Goal: Task Accomplishment & Management: Use online tool/utility

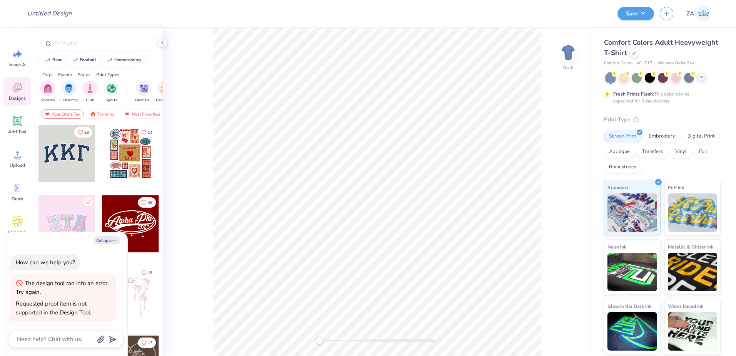
click at [701, 78] on icon at bounding box center [702, 77] width 6 height 6
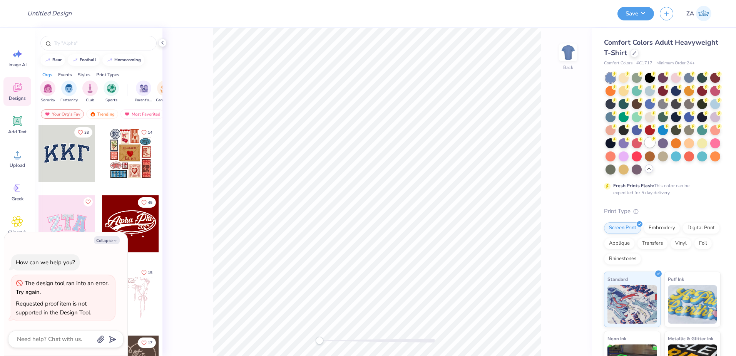
click at [645, 148] on div at bounding box center [650, 143] width 10 height 10
click at [637, 53] on icon at bounding box center [635, 52] width 4 height 4
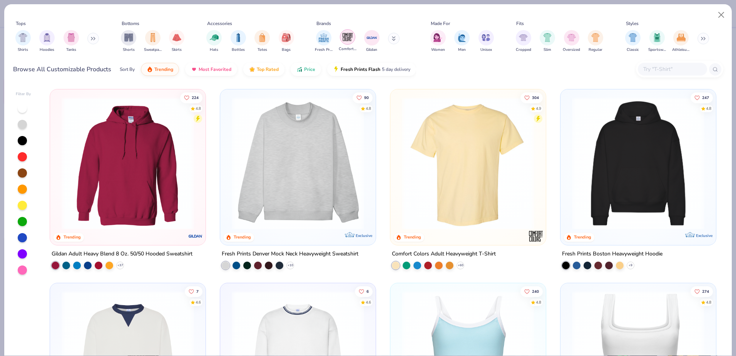
click at [349, 35] on img "filter for Comfort Colors" at bounding box center [348, 37] width 12 height 12
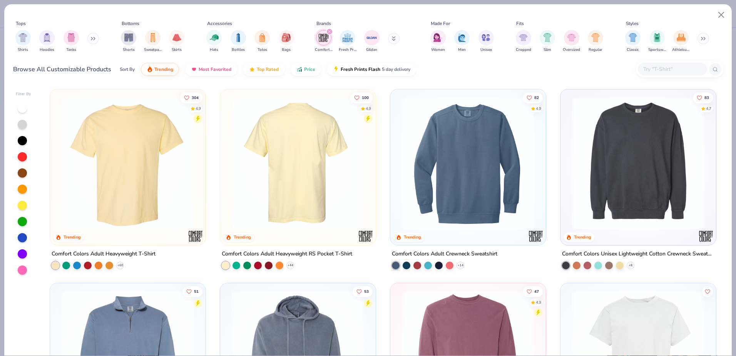
click at [296, 191] on img at bounding box center [298, 163] width 140 height 133
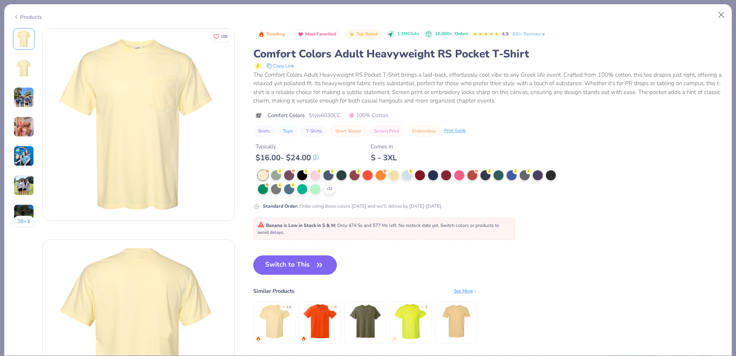
click at [290, 268] on button "Switch to This" at bounding box center [295, 264] width 84 height 19
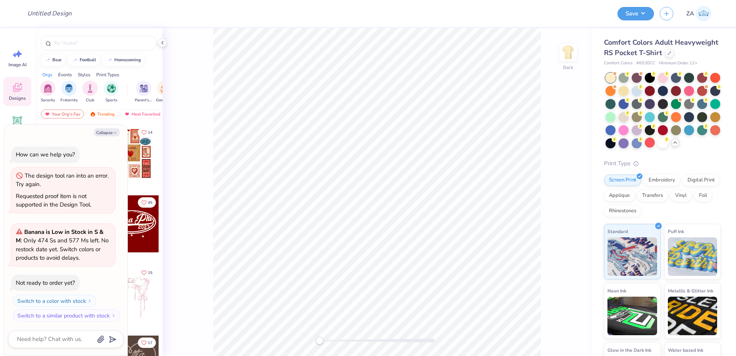
scroll to position [1, 0]
type textarea "x"
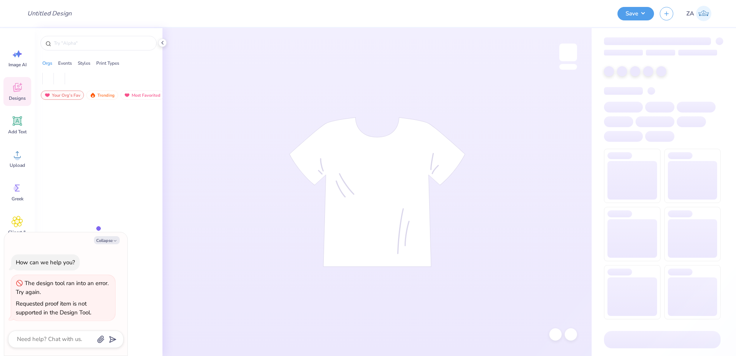
type textarea "x"
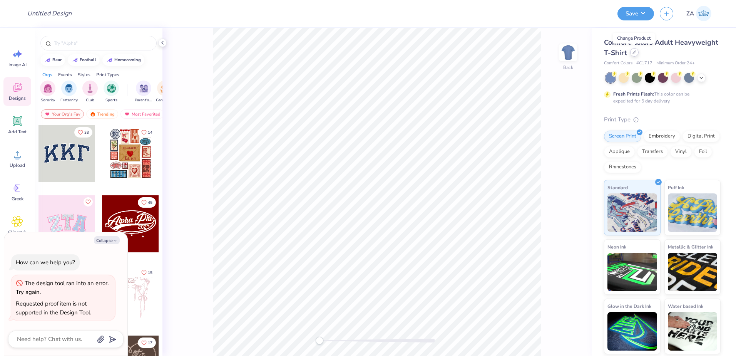
click at [634, 51] on icon at bounding box center [635, 52] width 4 height 4
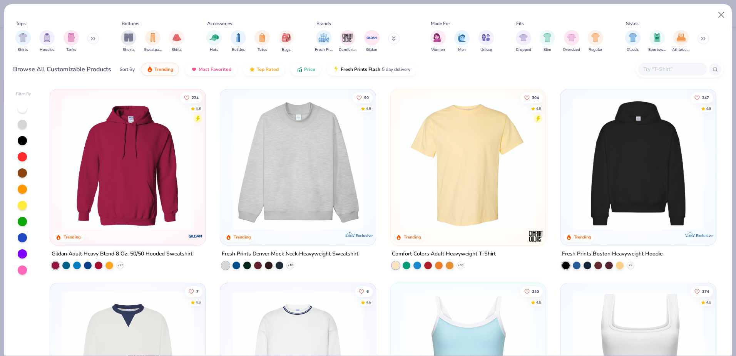
click at [354, 29] on div "Fresh Prints Comfort Colors Gildan" at bounding box center [362, 41] width 97 height 29
click at [351, 33] on img "filter for Comfort Colors" at bounding box center [348, 37] width 12 height 12
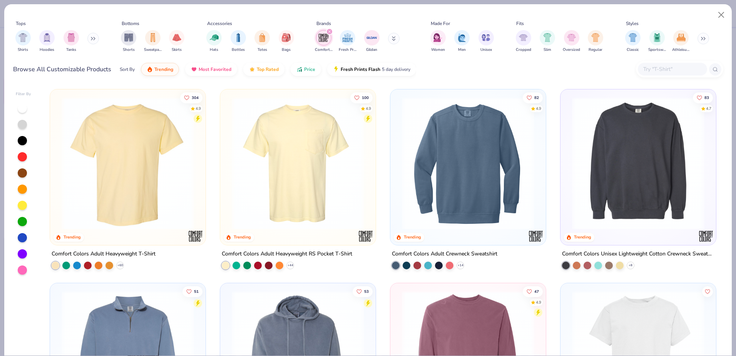
click at [297, 156] on img at bounding box center [298, 163] width 140 height 133
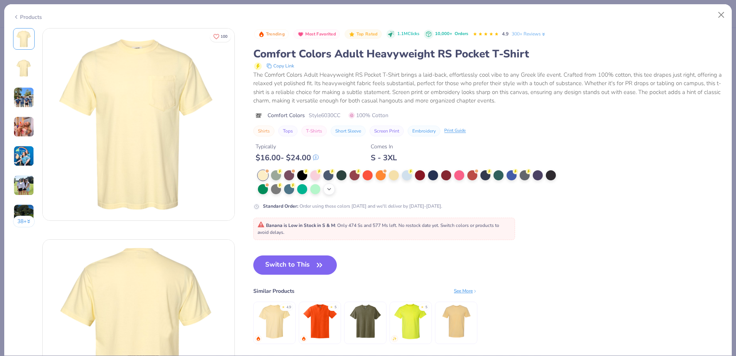
click at [327, 186] on icon at bounding box center [329, 189] width 6 height 6
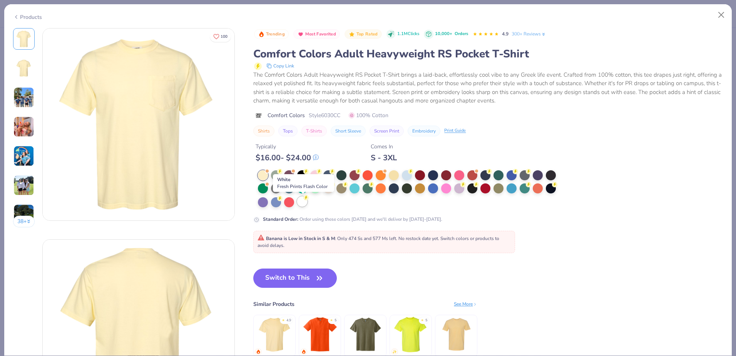
click at [301, 201] on div at bounding box center [302, 201] width 10 height 10
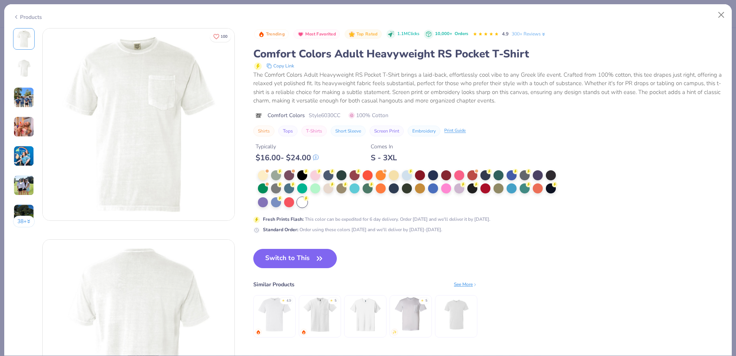
click at [320, 203] on div at bounding box center [410, 189] width 304 height 38
click at [319, 204] on div at bounding box center [410, 189] width 304 height 38
click at [262, 174] on div at bounding box center [263, 174] width 10 height 10
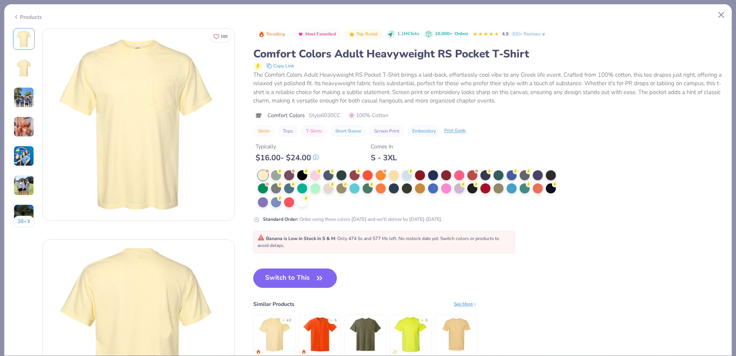
click at [294, 276] on button "Switch to This" at bounding box center [295, 277] width 84 height 19
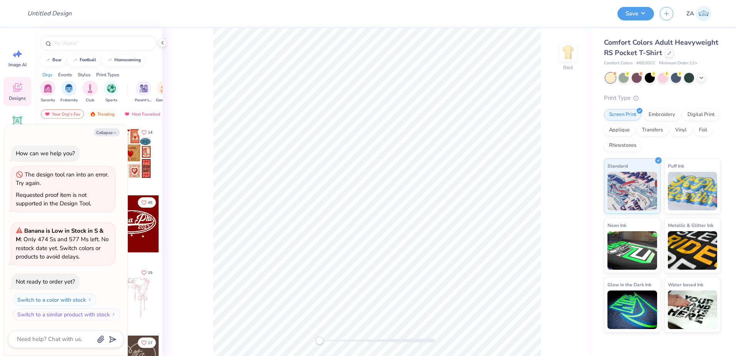
click at [705, 81] on div at bounding box center [663, 78] width 115 height 10
click at [703, 80] on icon at bounding box center [702, 77] width 6 height 6
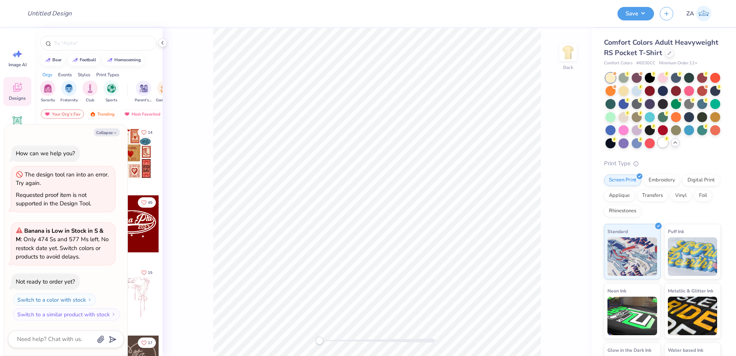
click at [658, 148] on div at bounding box center [663, 143] width 10 height 10
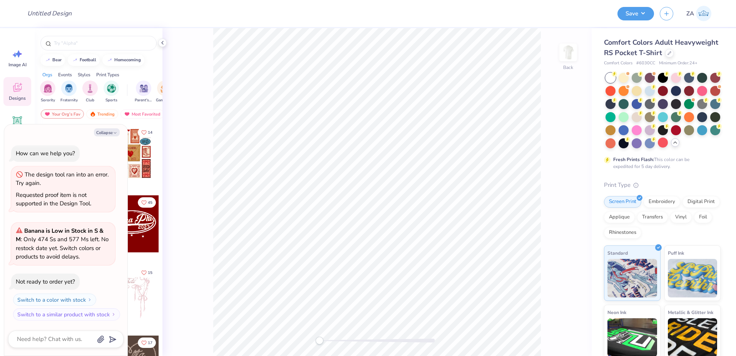
click at [663, 170] on div "Fresh Prints Flash: This color can be expedited for 5 day delivery." at bounding box center [661, 163] width 95 height 14
click at [664, 170] on div "Fresh Prints Flash: This color can be expedited for 5 day delivery." at bounding box center [662, 121] width 117 height 97
click at [666, 148] on div at bounding box center [663, 110] width 115 height 75
click at [649, 148] on div at bounding box center [663, 110] width 115 height 75
click at [109, 132] on button "Collapse" at bounding box center [107, 132] width 26 height 8
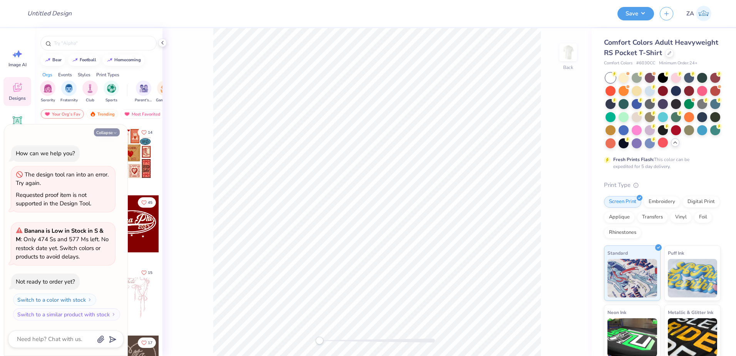
type textarea "x"
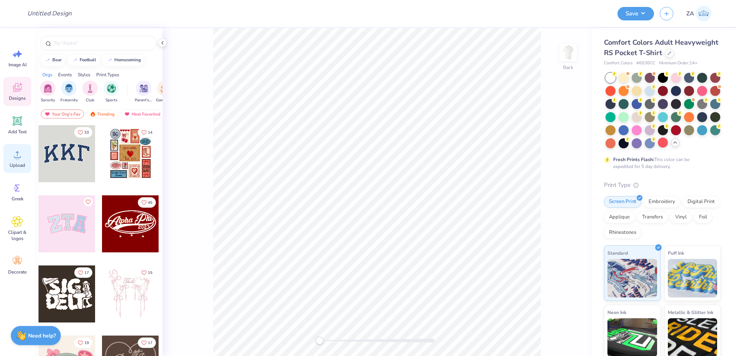
click at [28, 162] on div "Upload" at bounding box center [17, 158] width 28 height 29
click at [18, 156] on circle at bounding box center [17, 157] width 5 height 5
click at [12, 166] on span "Upload" at bounding box center [17, 165] width 15 height 6
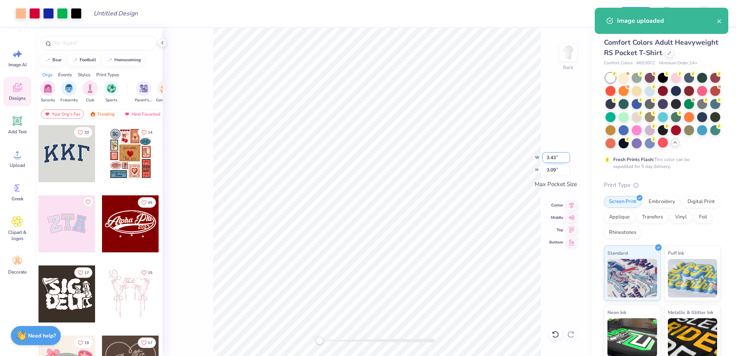
drag, startPoint x: 560, startPoint y: 159, endPoint x: 543, endPoint y: 159, distance: 16.2
click at [543, 159] on input "3.43" at bounding box center [557, 157] width 28 height 11
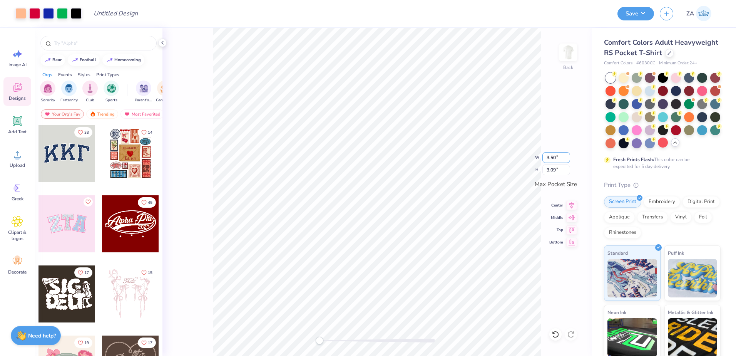
type input "3.50"
type input "3.15"
click at [510, 153] on div "Back W 3.50 3.50 " H 3.15 3.15 " Max Pocket Size Center Middle Top Bottom" at bounding box center [377, 192] width 429 height 328
click at [565, 54] on img at bounding box center [568, 52] width 31 height 31
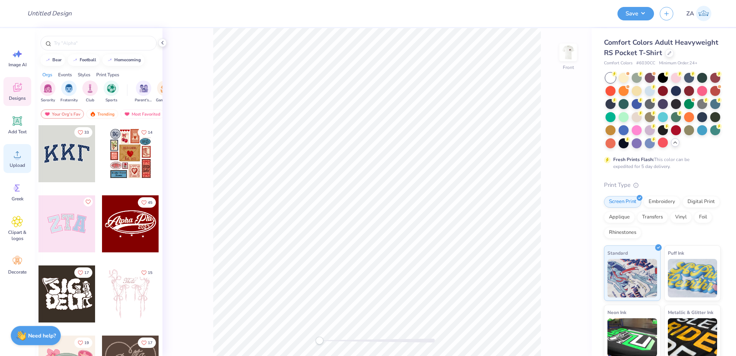
click at [16, 163] on span "Upload" at bounding box center [17, 165] width 15 height 6
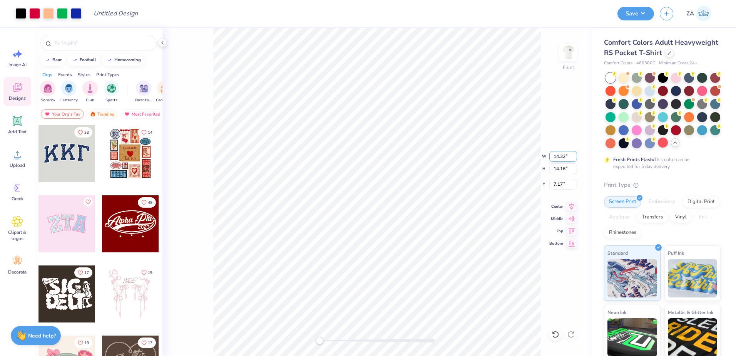
drag, startPoint x: 568, startPoint y: 158, endPoint x: 552, endPoint y: 154, distance: 16.1
click at [552, 154] on input "14.32" at bounding box center [564, 156] width 28 height 11
type input "12.00"
type input "11.86"
drag, startPoint x: 566, startPoint y: 184, endPoint x: 554, endPoint y: 182, distance: 12.8
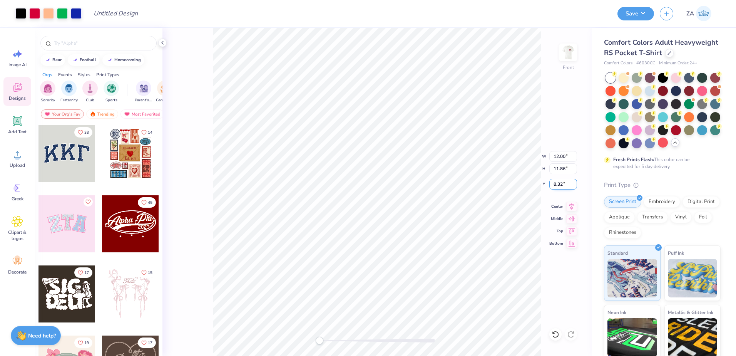
click at [554, 182] on input "8.32" at bounding box center [564, 184] width 28 height 11
type input "3.00"
click at [630, 18] on button "Save" at bounding box center [636, 12] width 37 height 13
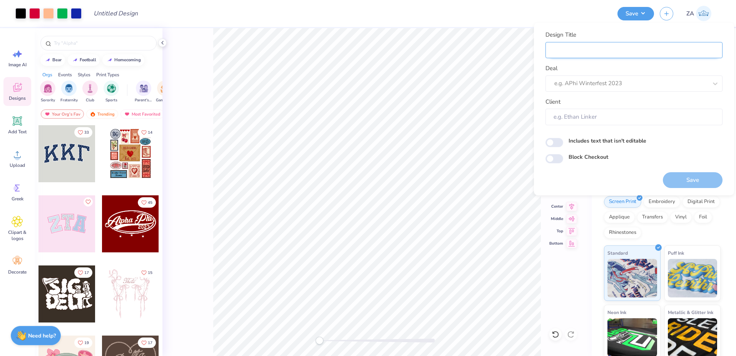
click at [615, 48] on input "Design Title" at bounding box center [634, 50] width 177 height 17
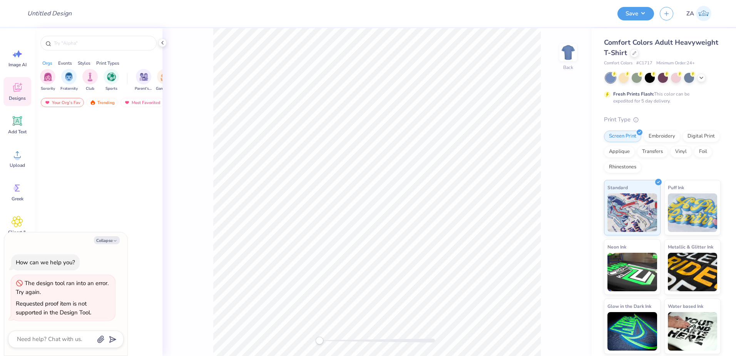
type textarea "x"
